Goal: Task Accomplishment & Management: Use online tool/utility

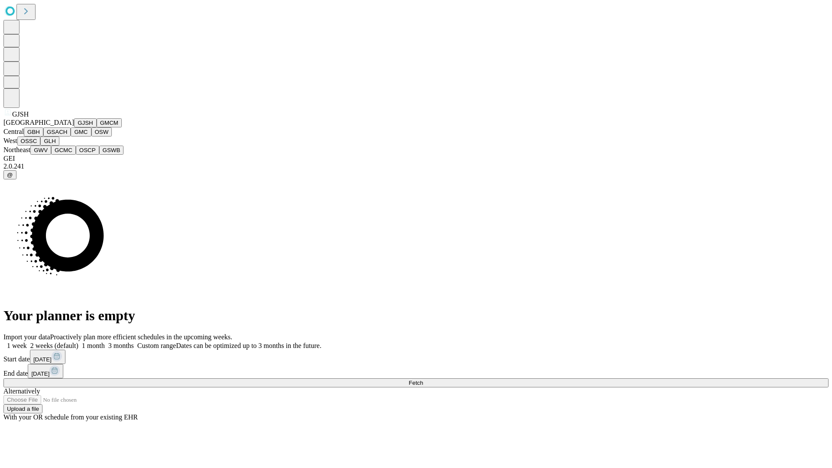
click at [74, 127] on button "GJSH" at bounding box center [85, 122] width 23 height 9
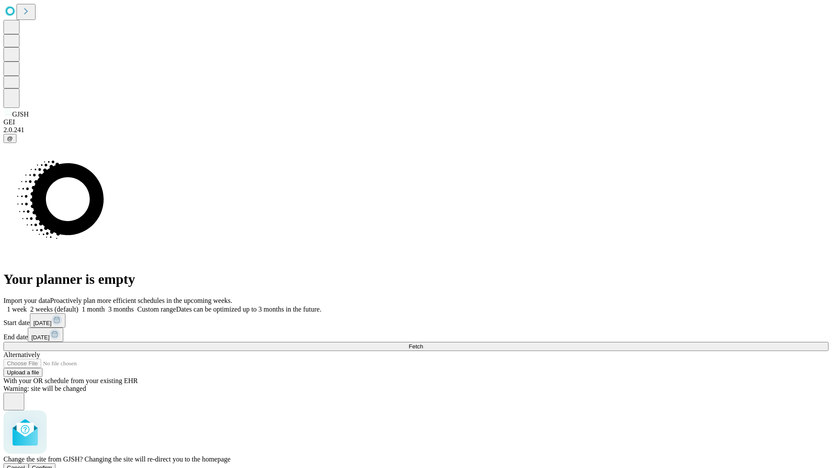
click at [52, 465] on span "Confirm" at bounding box center [42, 468] width 20 height 7
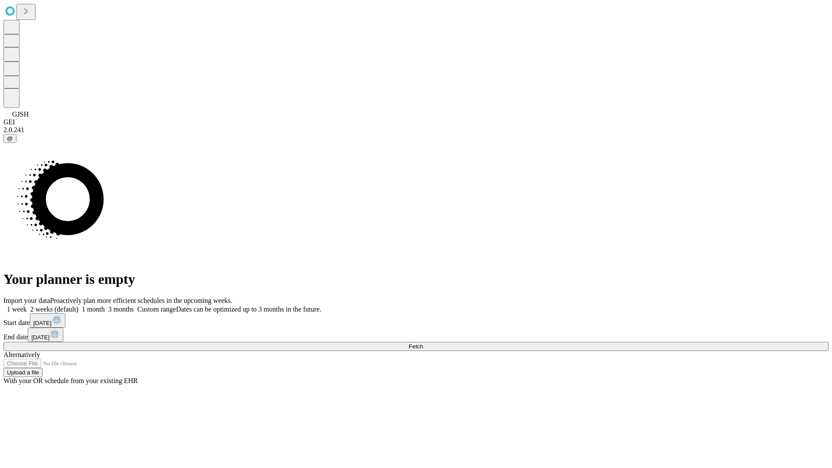
click at [78, 306] on label "2 weeks (default)" at bounding box center [53, 309] width 52 height 7
click at [423, 343] on span "Fetch" at bounding box center [416, 346] width 14 height 7
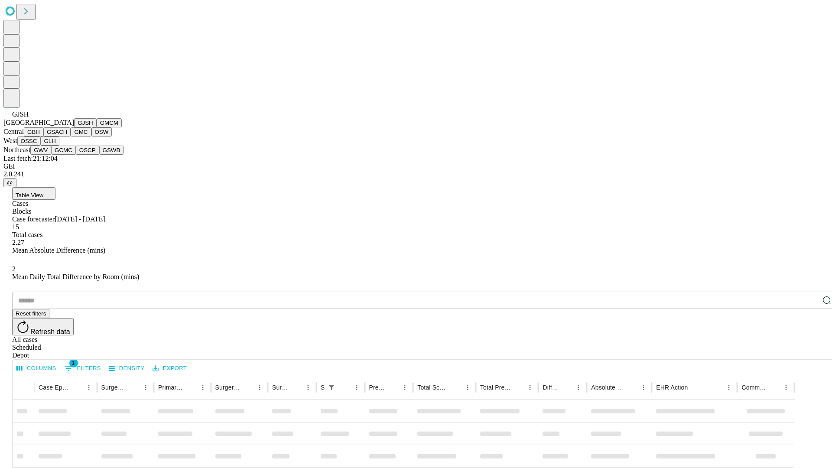
click at [97, 127] on button "GMCM" at bounding box center [109, 122] width 25 height 9
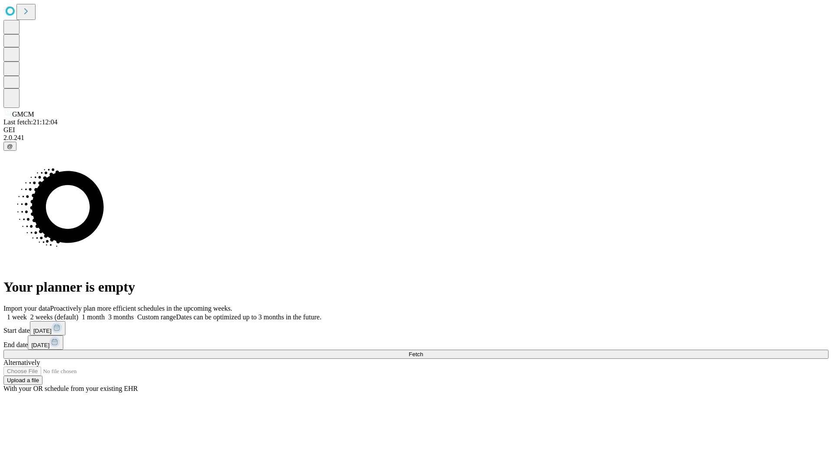
click at [78, 313] on label "2 weeks (default)" at bounding box center [53, 316] width 52 height 7
click at [423, 351] on span "Fetch" at bounding box center [416, 354] width 14 height 7
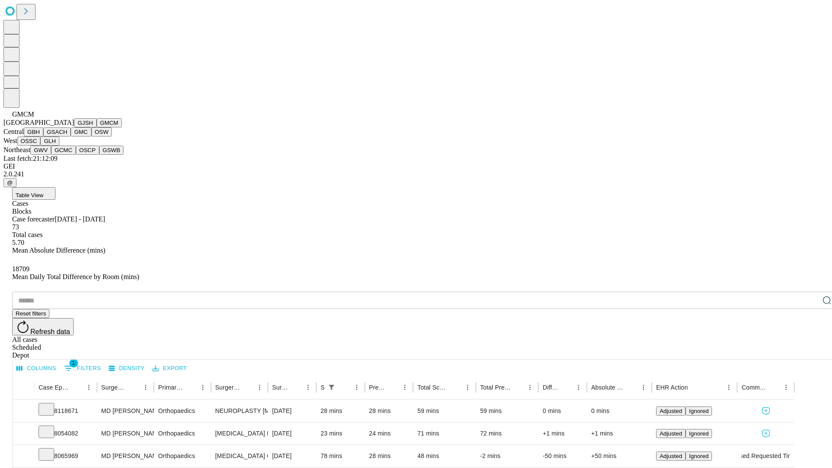
click at [43, 137] on button "GBH" at bounding box center [34, 131] width 20 height 9
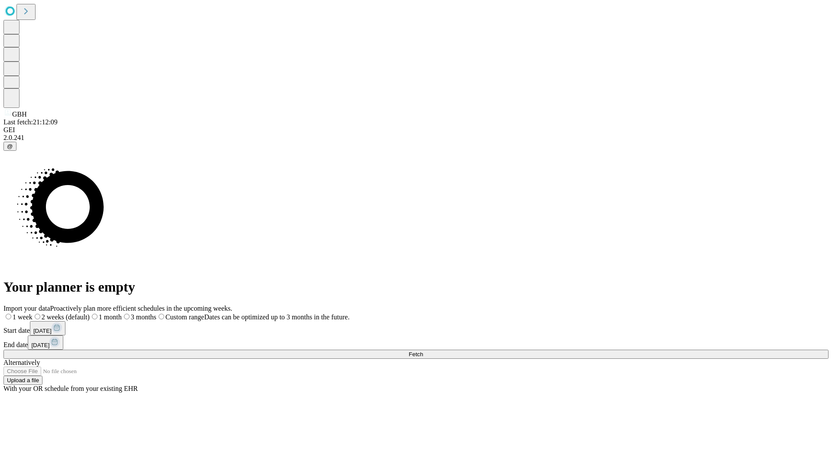
click at [90, 313] on label "2 weeks (default)" at bounding box center [61, 316] width 57 height 7
click at [423, 351] on span "Fetch" at bounding box center [416, 354] width 14 height 7
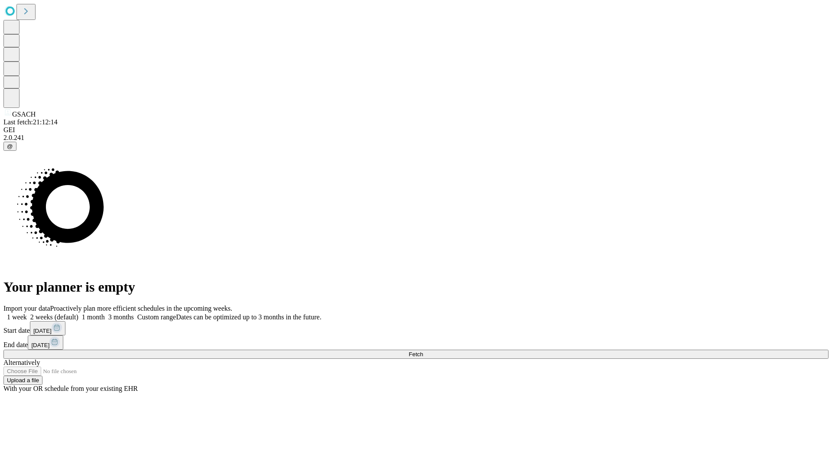
click at [423, 351] on span "Fetch" at bounding box center [416, 354] width 14 height 7
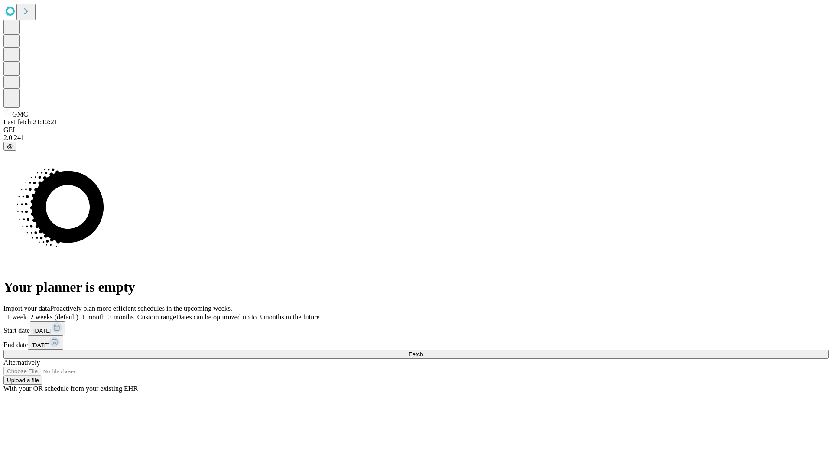
click at [423, 351] on span "Fetch" at bounding box center [416, 354] width 14 height 7
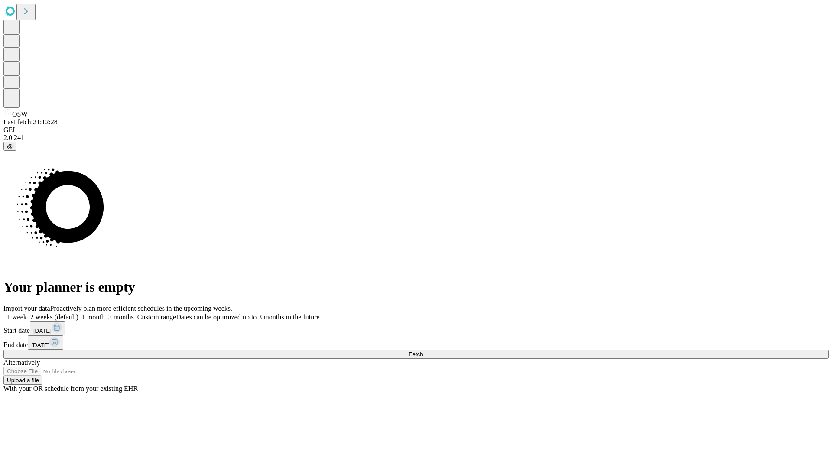
click at [78, 313] on label "2 weeks (default)" at bounding box center [53, 316] width 52 height 7
click at [423, 351] on span "Fetch" at bounding box center [416, 354] width 14 height 7
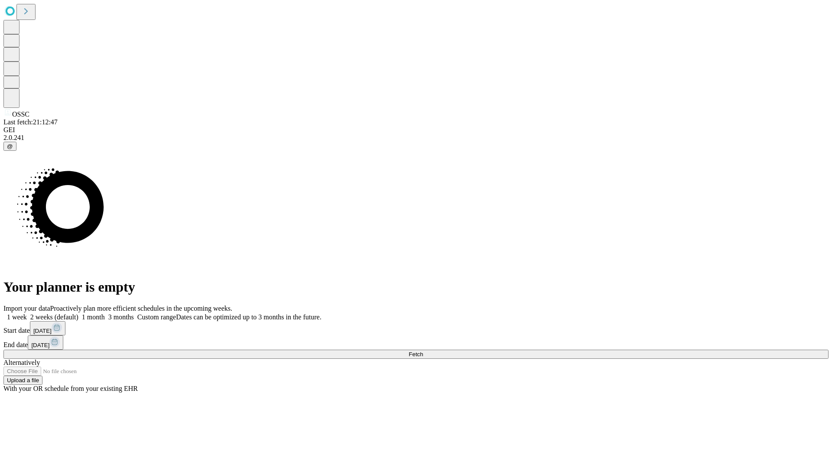
click at [78, 313] on label "2 weeks (default)" at bounding box center [53, 316] width 52 height 7
click at [423, 351] on span "Fetch" at bounding box center [416, 354] width 14 height 7
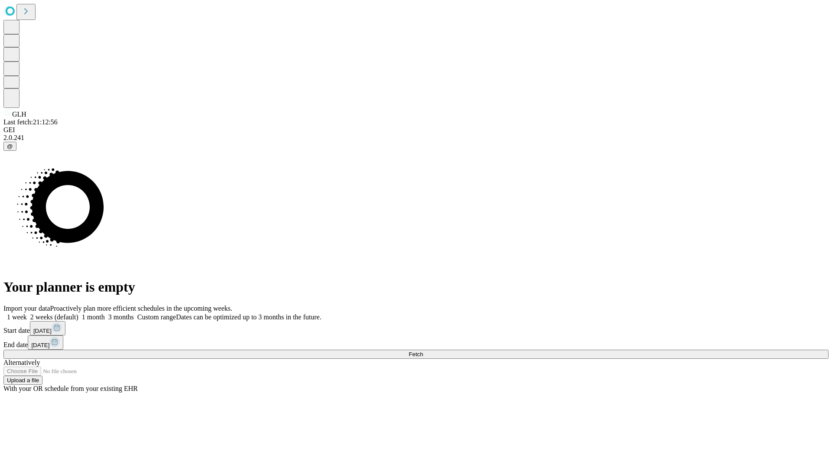
click at [423, 351] on span "Fetch" at bounding box center [416, 354] width 14 height 7
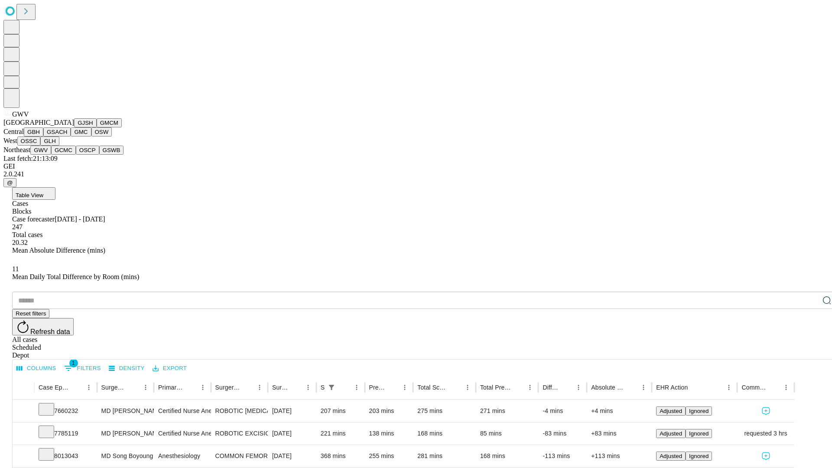
click at [67, 155] on button "GCMC" at bounding box center [63, 150] width 25 height 9
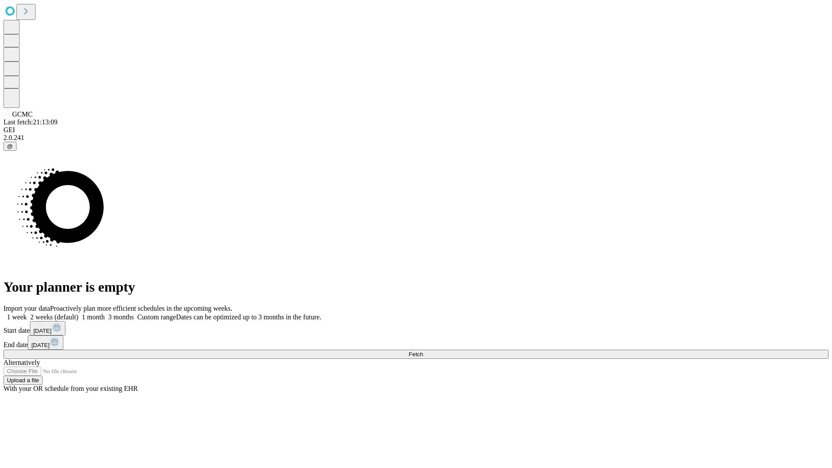
click at [78, 313] on label "2 weeks (default)" at bounding box center [53, 316] width 52 height 7
click at [423, 351] on span "Fetch" at bounding box center [416, 354] width 14 height 7
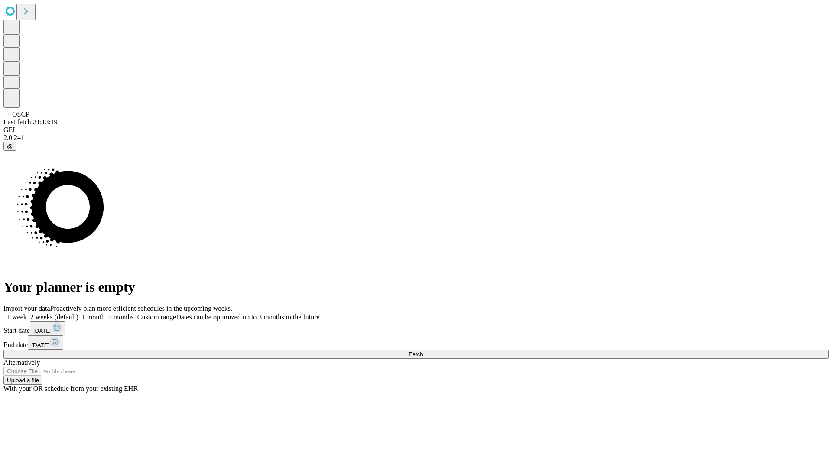
click at [78, 313] on label "2 weeks (default)" at bounding box center [53, 316] width 52 height 7
click at [423, 351] on span "Fetch" at bounding box center [416, 354] width 14 height 7
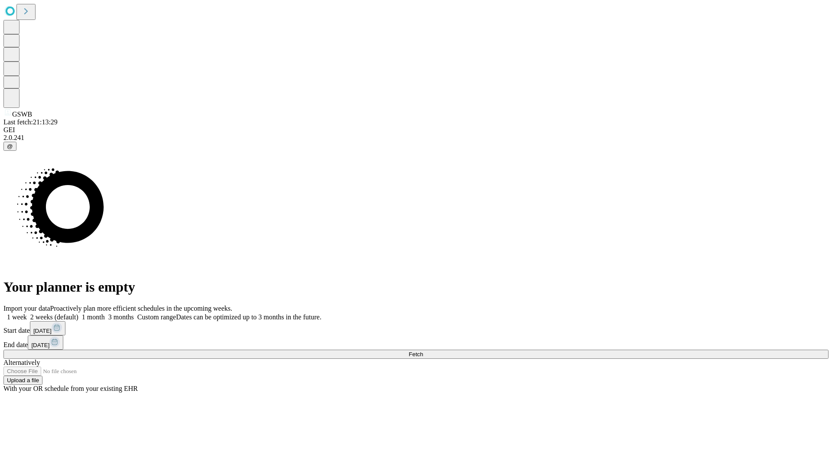
click at [78, 313] on label "2 weeks (default)" at bounding box center [53, 316] width 52 height 7
click at [423, 351] on span "Fetch" at bounding box center [416, 354] width 14 height 7
